Goal: Find specific page/section: Find specific page/section

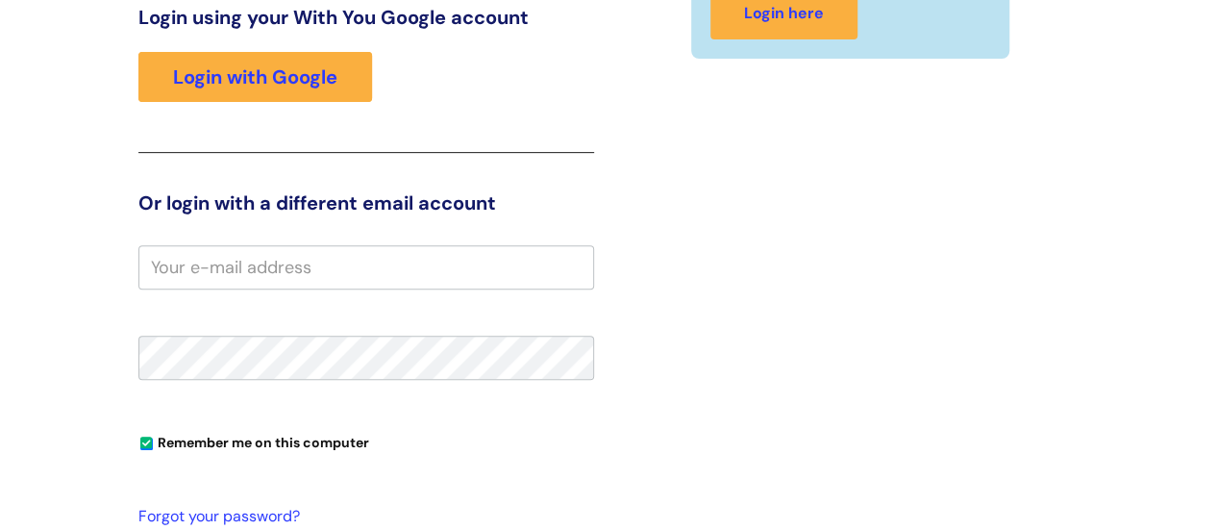
scroll to position [340, 0]
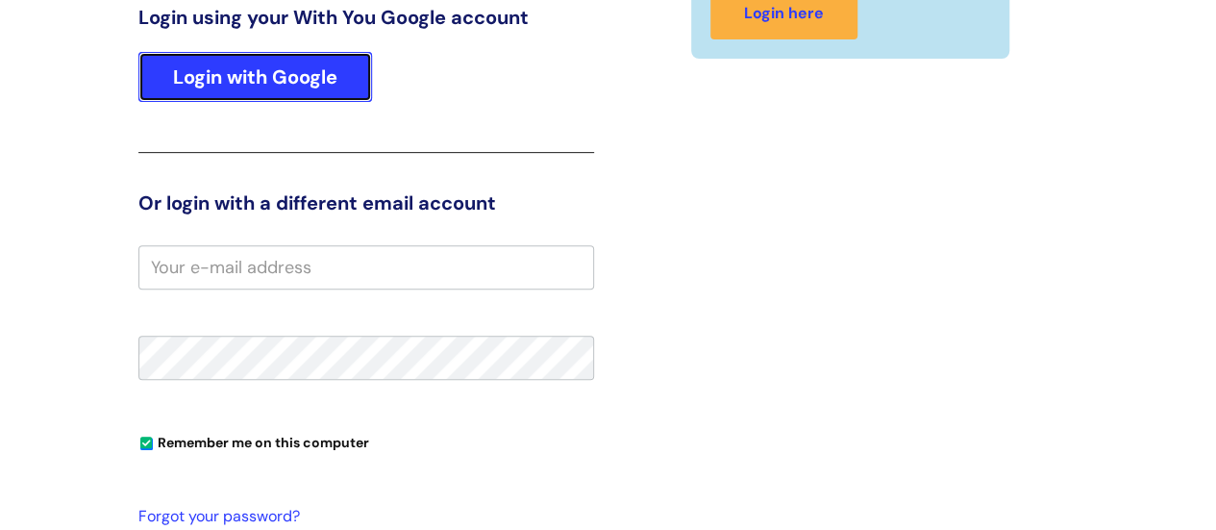
click at [340, 82] on link "Login with Google" at bounding box center [255, 77] width 234 height 50
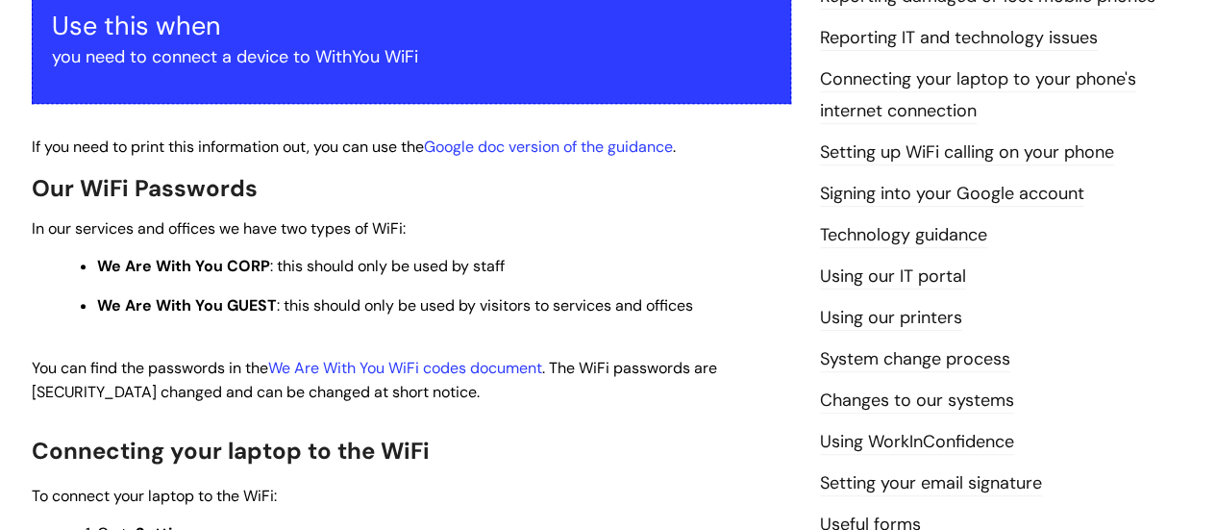
scroll to position [481, 0]
